Goal: Task Accomplishment & Management: Use online tool/utility

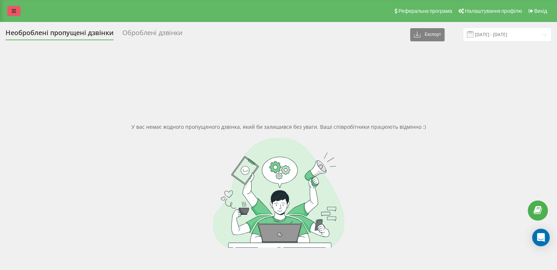
click at [11, 14] on link at bounding box center [13, 11] width 13 height 10
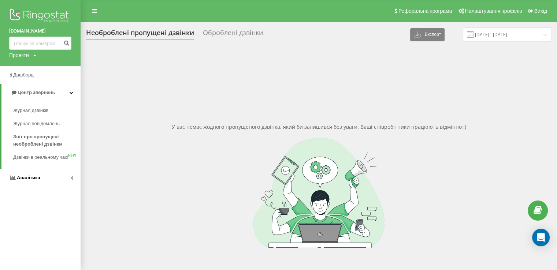
click at [40, 182] on link "Аналiтика" at bounding box center [40, 178] width 81 height 18
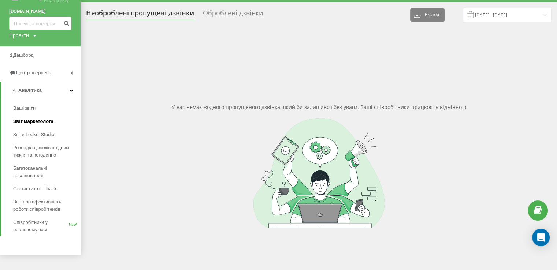
scroll to position [37, 0]
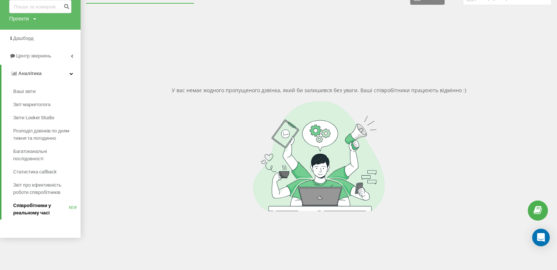
click at [44, 209] on span "Співробітники у реальному часі" at bounding box center [41, 209] width 56 height 15
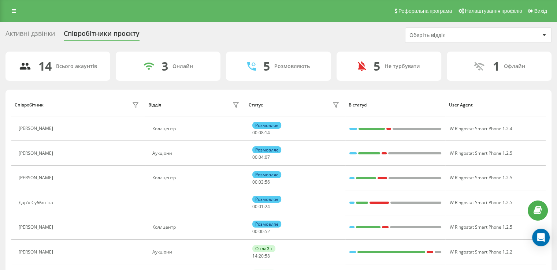
click at [454, 40] on div "Оберіть відділ" at bounding box center [479, 35] width 146 height 15
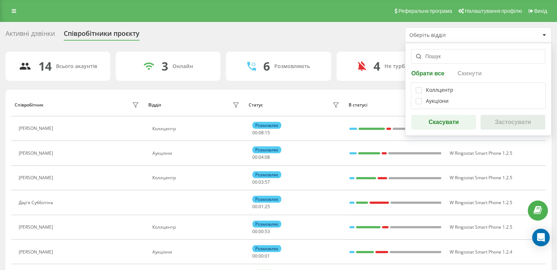
click at [434, 99] on div "Аукціони" at bounding box center [437, 101] width 23 height 6
click at [420, 98] on label at bounding box center [419, 98] width 6 height 0
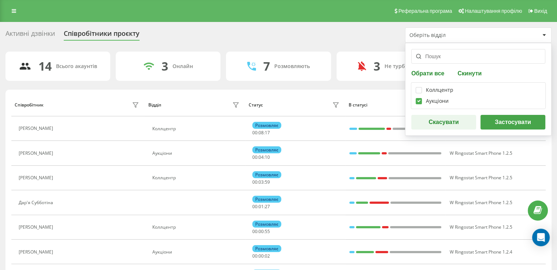
click at [420, 98] on label at bounding box center [419, 98] width 6 height 0
checkbox input "false"
click at [418, 87] on label at bounding box center [419, 87] width 6 height 0
checkbox input "true"
click at [506, 128] on button "Застосувати" at bounding box center [513, 122] width 65 height 15
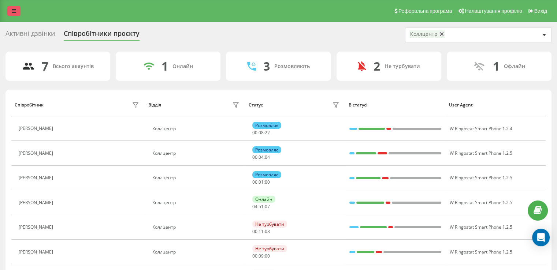
click at [11, 10] on link at bounding box center [13, 11] width 13 height 10
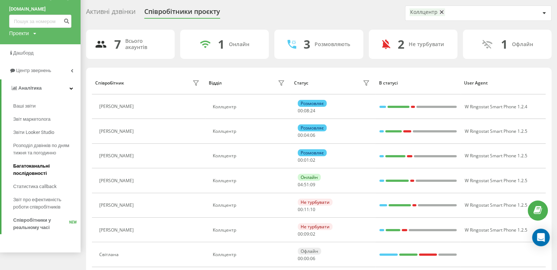
scroll to position [45, 0]
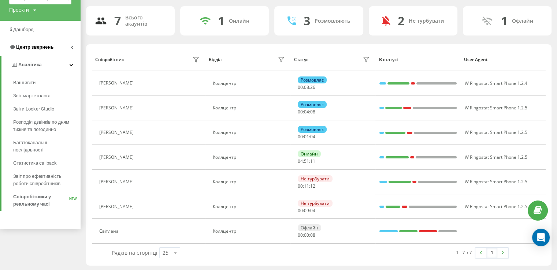
click at [37, 50] on span "Центр звернень" at bounding box center [31, 47] width 44 height 7
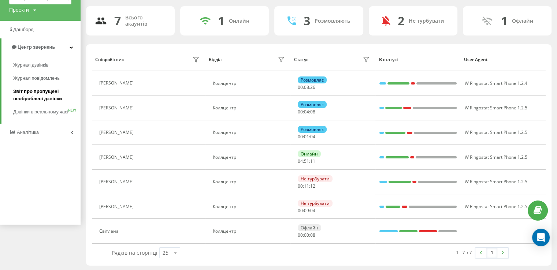
click at [42, 97] on span "Звіт про пропущені необроблені дзвінки" at bounding box center [45, 95] width 64 height 15
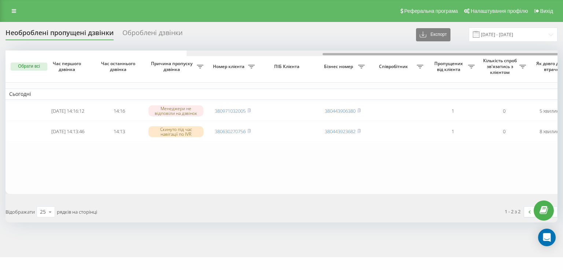
scroll to position [0, 181]
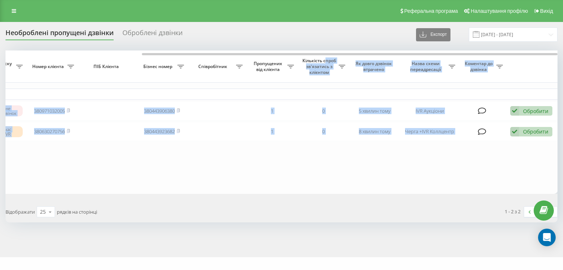
drag, startPoint x: 202, startPoint y: 55, endPoint x: 325, endPoint y: 61, distance: 124.0
click at [325, 61] on div "Обрати всі Час першого дзвінка Час останнього дзвінка Причина пропуску дзвінка …" at bounding box center [281, 123] width 552 height 144
click at [370, 165] on table "Сьогодні 2025-09-23 14:16:12 14:16 Менеджери не відповіли на дзвінок 3809710320…" at bounding box center [191, 123] width 733 height 144
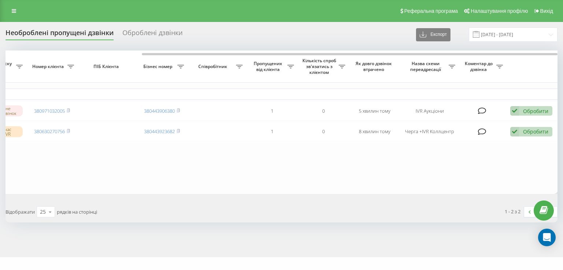
drag, startPoint x: 71, startPoint y: 134, endPoint x: 252, endPoint y: 251, distance: 216.1
click at [71, 133] on td "380630270756" at bounding box center [51, 131] width 51 height 19
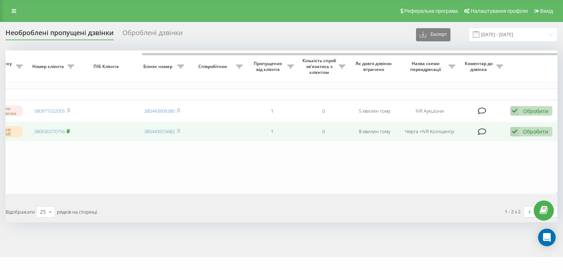
click at [70, 133] on icon at bounding box center [68, 131] width 3 height 4
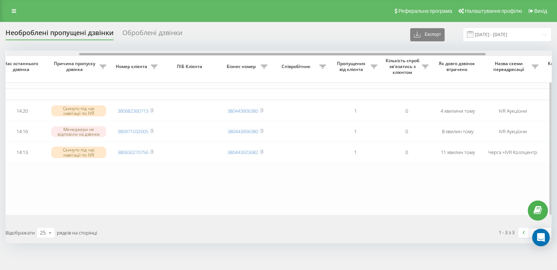
scroll to position [0, 98]
drag, startPoint x: 269, startPoint y: 55, endPoint x: 342, endPoint y: 53, distance: 72.9
click at [342, 53] on div at bounding box center [281, 54] width 407 height 2
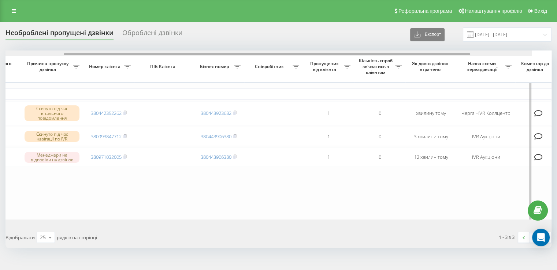
scroll to position [0, 147]
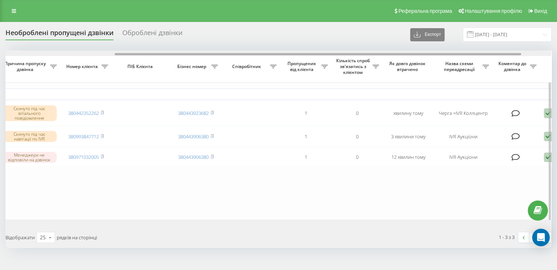
drag, startPoint x: 242, startPoint y: 53, endPoint x: 351, endPoint y: 60, distance: 109.4
click at [351, 60] on div "Обрати всі Час першого дзвінка Час останнього дзвінка Причина пропуску дзвінка …" at bounding box center [278, 135] width 546 height 169
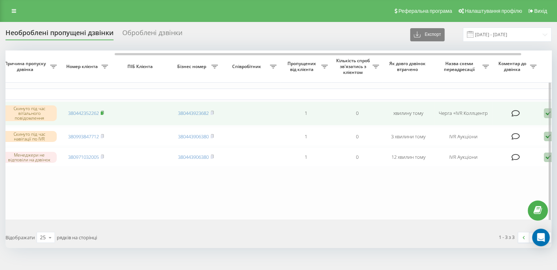
click at [104, 113] on icon at bounding box center [102, 112] width 3 height 3
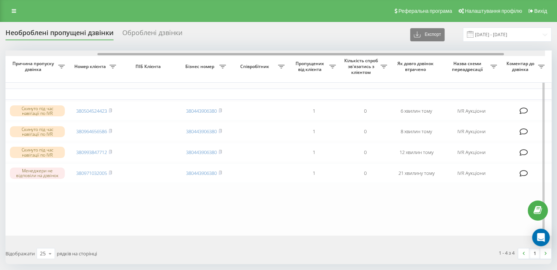
scroll to position [0, 153]
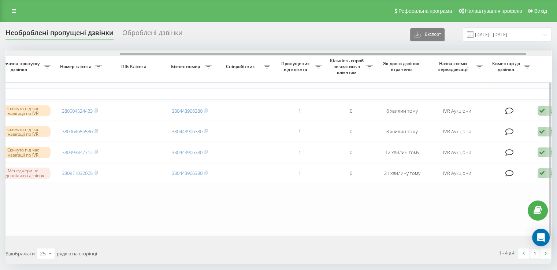
drag, startPoint x: 207, startPoint y: 54, endPoint x: 320, endPoint y: 66, distance: 114.2
click at [320, 66] on div "Обрати всі Час першого дзвінка Час останнього дзвінка Причина пропуску дзвінка …" at bounding box center [278, 143] width 546 height 185
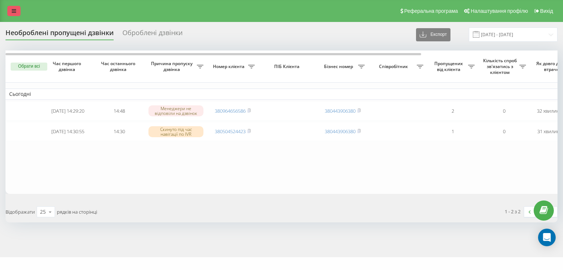
click at [19, 10] on link at bounding box center [13, 11] width 13 height 10
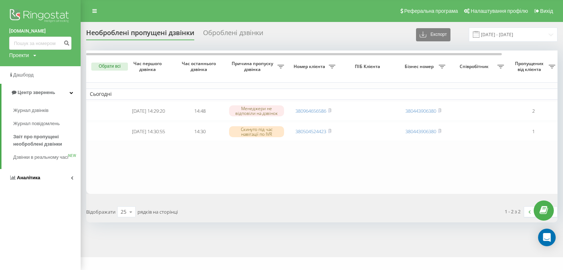
click at [26, 181] on span "Аналiтика" at bounding box center [28, 177] width 23 height 5
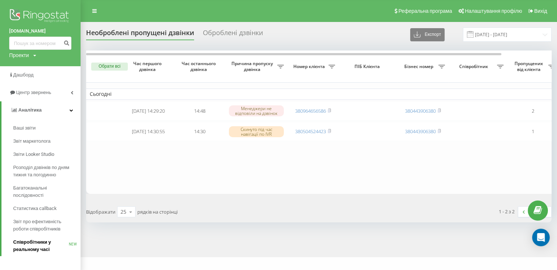
click at [45, 246] on span "Співробітники у реальному часі" at bounding box center [41, 246] width 56 height 15
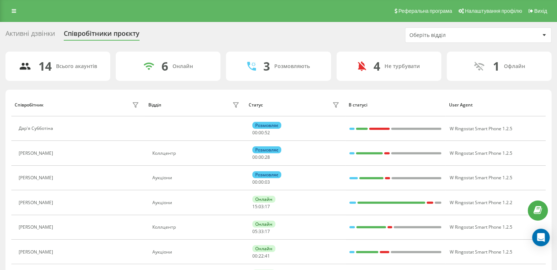
click at [420, 36] on div "Оберіть відділ" at bounding box center [454, 35] width 88 height 6
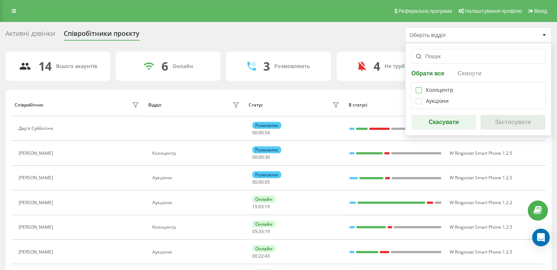
click at [421, 87] on label at bounding box center [419, 87] width 6 height 0
checkbox input "true"
click at [524, 130] on div "Обрати все Скинути Коллцентр Аукціони Скасувати Застосувати" at bounding box center [478, 89] width 147 height 93
click at [524, 125] on button "Застосувати" at bounding box center [513, 122] width 65 height 15
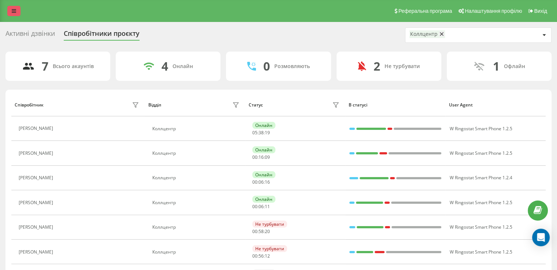
click at [14, 11] on icon at bounding box center [14, 10] width 4 height 5
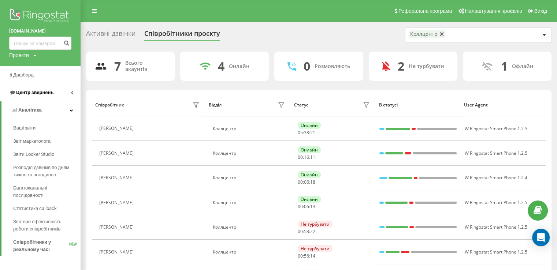
click at [47, 91] on span "Центр звернень" at bounding box center [34, 92] width 37 height 5
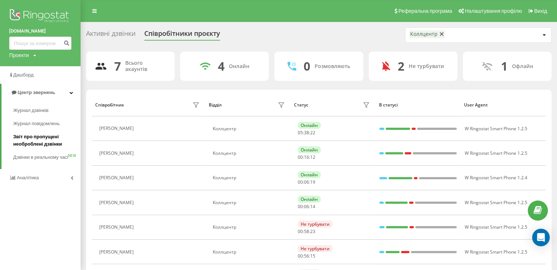
click at [51, 144] on span "Звіт про пропущені необроблені дзвінки" at bounding box center [45, 140] width 64 height 15
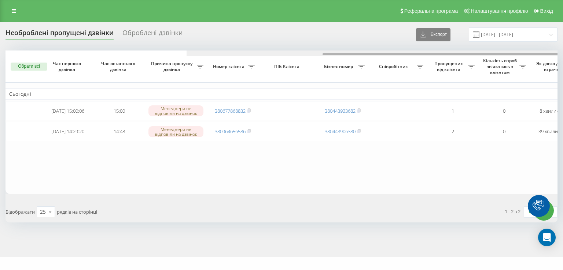
scroll to position [0, 181]
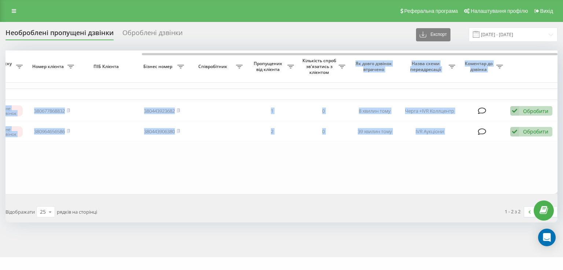
drag, startPoint x: 285, startPoint y: 55, endPoint x: 347, endPoint y: 59, distance: 62.4
click at [347, 59] on div "Обрати всі Час першого дзвінка Час останнього дзвінка Причина пропуску дзвінка …" at bounding box center [281, 123] width 552 height 144
click at [284, 177] on table "Сьогодні [DATE] 15:00:06 15:00 Менеджери не відповіли на дзвінок 380677868832 3…" at bounding box center [191, 123] width 733 height 144
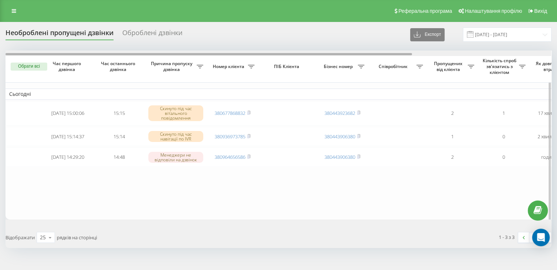
click at [306, 52] on div at bounding box center [278, 53] width 546 height 5
